Goal: Information Seeking & Learning: Compare options

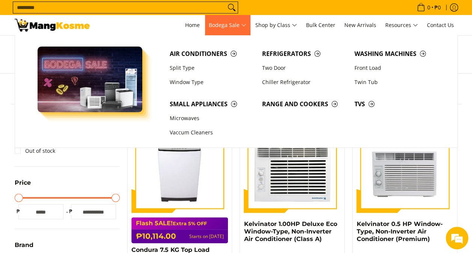
click at [235, 25] on span "Bodega Sale" at bounding box center [228, 25] width 38 height 9
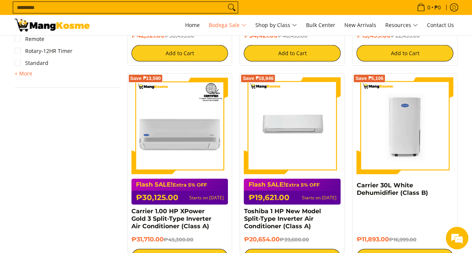
scroll to position [1089, 0]
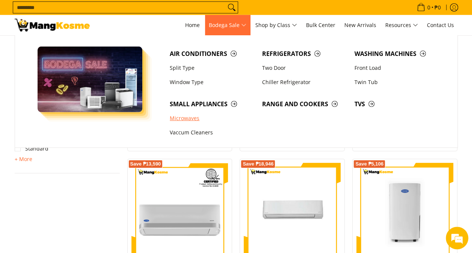
click at [188, 121] on link "Microwaves" at bounding box center [212, 118] width 92 height 14
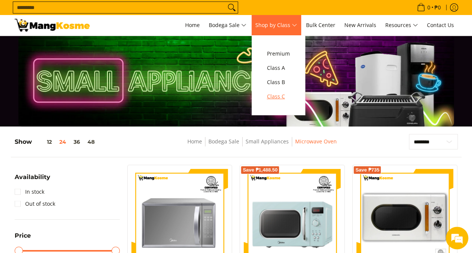
click at [283, 92] on span "Class C" at bounding box center [278, 96] width 23 height 9
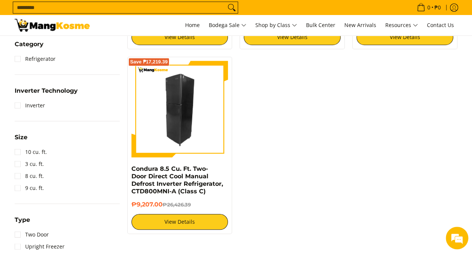
click at [205, 98] on img at bounding box center [179, 109] width 97 height 97
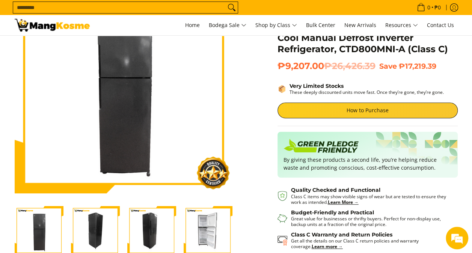
click at [212, 226] on img "Condura 8.5 Cu. Ft. Two-Door Direct Cool Manual Defrost Inverter Refrigerator, …" at bounding box center [208, 230] width 49 height 49
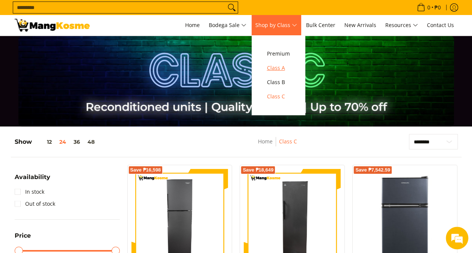
click at [282, 68] on span "Class A" at bounding box center [278, 67] width 23 height 9
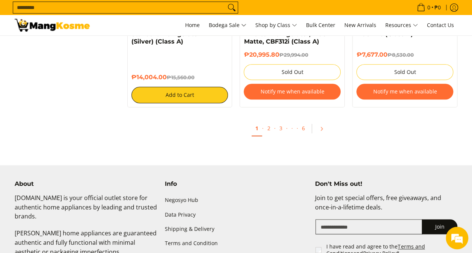
scroll to position [1652, 0]
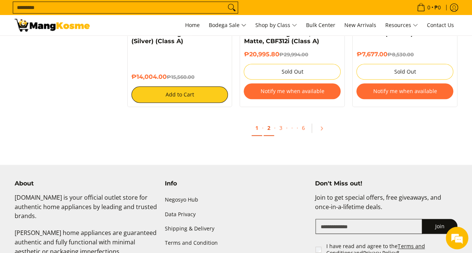
click at [270, 128] on link "2" at bounding box center [269, 128] width 11 height 15
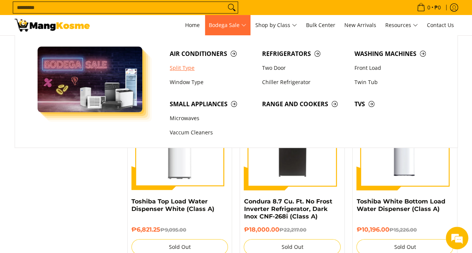
scroll to position [1502, 0]
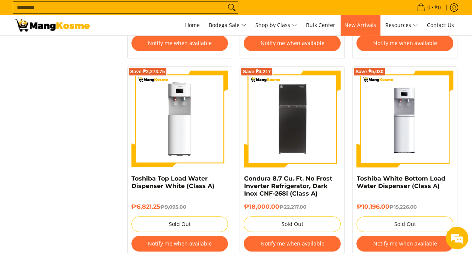
click at [374, 24] on span "New Arrivals" at bounding box center [360, 24] width 32 height 7
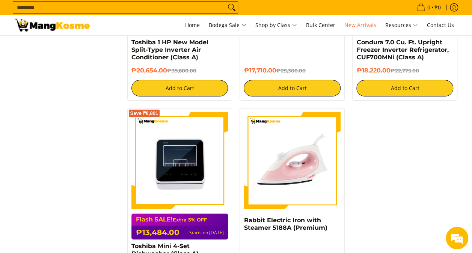
scroll to position [1089, 0]
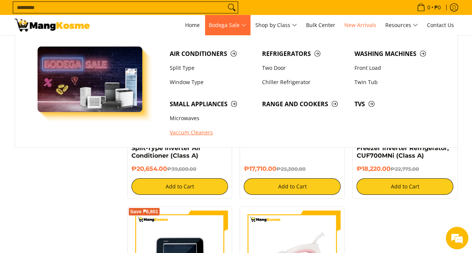
click at [196, 128] on link "Vaccum Cleaners" at bounding box center [212, 133] width 92 height 14
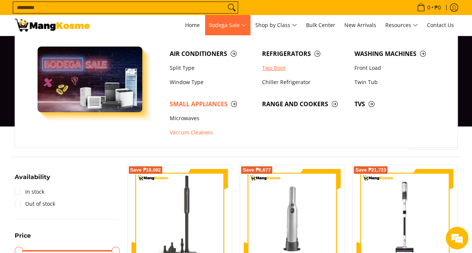
click at [285, 65] on link "Two Door" at bounding box center [304, 68] width 92 height 14
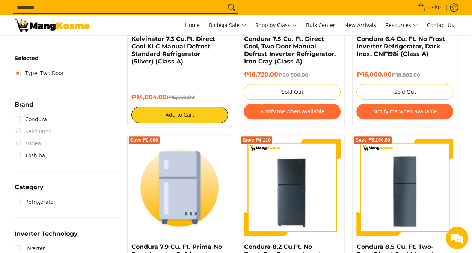
scroll to position [150, 0]
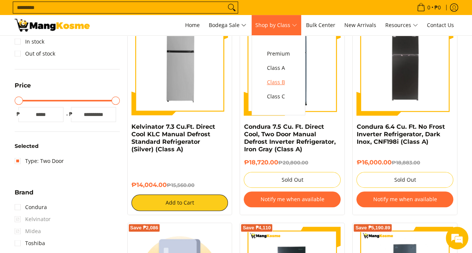
click at [279, 83] on span "Class B" at bounding box center [278, 82] width 23 height 9
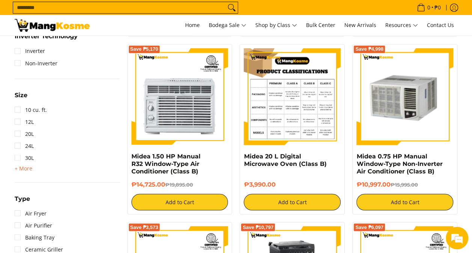
scroll to position [526, 0]
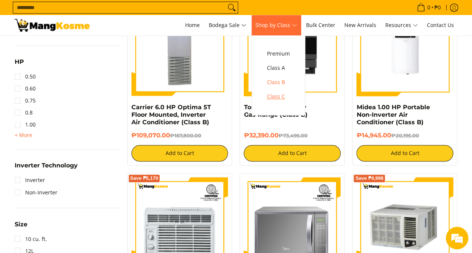
click at [286, 95] on span "Class C" at bounding box center [278, 96] width 23 height 9
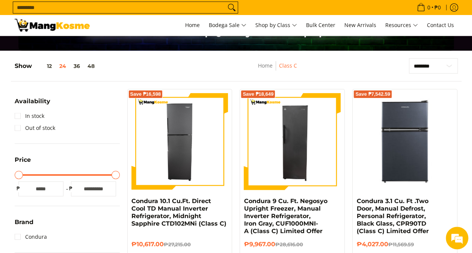
scroll to position [75, 0]
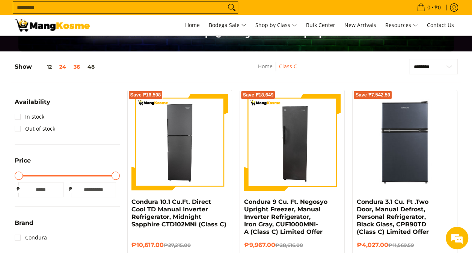
click at [79, 66] on button "36" at bounding box center [77, 67] width 14 height 6
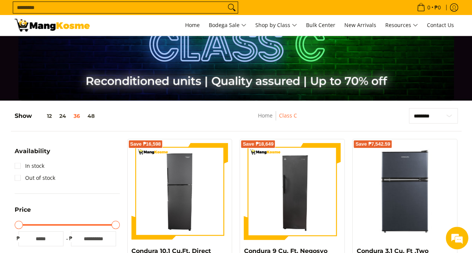
scroll to position [0, 0]
